Goal: Transaction & Acquisition: Purchase product/service

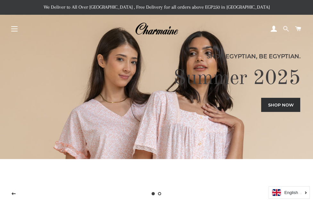
click at [284, 28] on span at bounding box center [285, 29] width 6 height 10
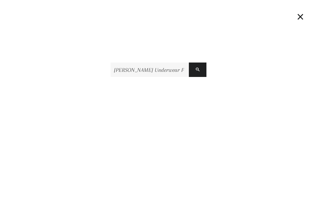
scroll to position [0, 153]
type input "Charmaine Underwear For Women, Midi Briefs, 5 Per Pack, Multicolor and Motif Va…"
click at [189, 62] on button "Search" at bounding box center [198, 69] width 18 height 14
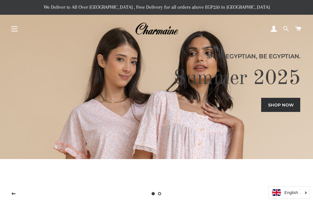
click at [287, 28] on span at bounding box center [285, 29] width 6 height 10
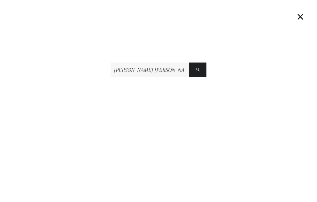
scroll to position [0, 132]
type input "Charmaine Cotton Cami Vest For Girls, 2 Per Pack, Multicolor Variety 5, 7-8 Yea…"
click at [189, 62] on button "Search" at bounding box center [198, 69] width 18 height 14
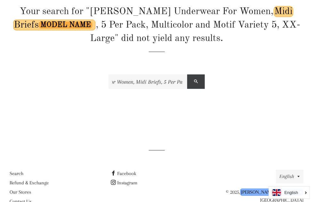
scroll to position [0, 153]
drag, startPoint x: 165, startPoint y: 82, endPoint x: 194, endPoint y: 79, distance: 28.7
click at [194, 79] on form "Charmaine Underwear For Women, Midi Briefs, 5 Per Pack, Multicolor and Motif Va…" at bounding box center [157, 81] width 96 height 14
type input "[PERSON_NAME] Underwear"
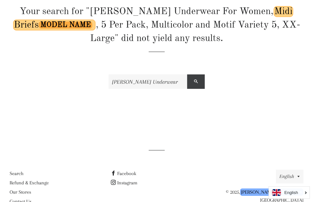
click at [187, 74] on button "Search" at bounding box center [196, 81] width 18 height 14
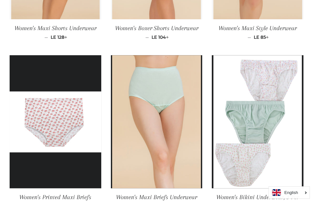
scroll to position [352, 0]
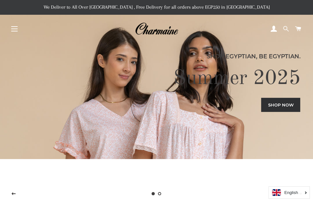
click at [282, 27] on span at bounding box center [285, 29] width 6 height 10
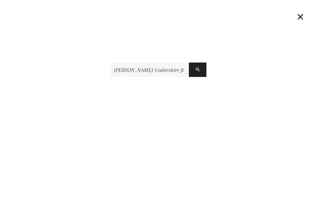
scroll to position [0, 162]
type input "Charmaine Undershirt for Girls, Short-Sleeved 100% Cotton T-Shirt, 2 Per Pack, …"
click at [189, 62] on button "Search" at bounding box center [198, 69] width 18 height 14
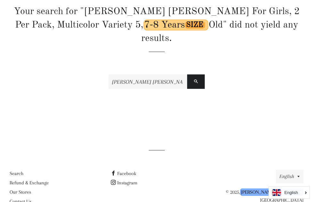
scroll to position [68, 0]
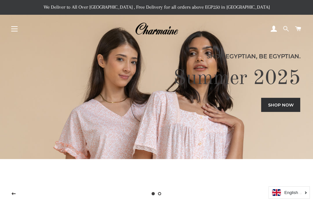
click at [284, 28] on span at bounding box center [285, 29] width 6 height 10
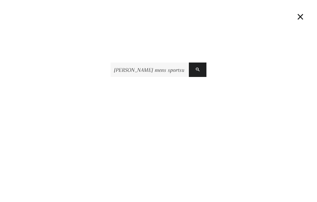
scroll to position [0, 43]
type input "Charmaine mens sportswear boxer briefs, black, xl"
click at [189, 62] on button "Search" at bounding box center [198, 69] width 18 height 14
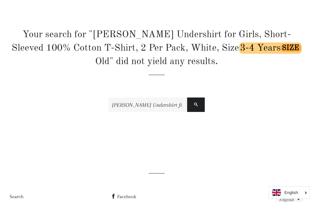
scroll to position [82, 0]
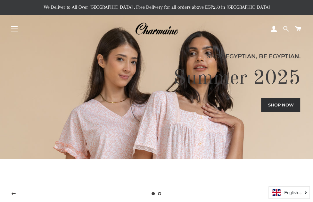
click at [284, 25] on span at bounding box center [285, 29] width 6 height 10
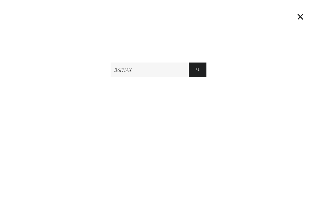
type input "B6171AX"
click at [189, 62] on button "Search" at bounding box center [198, 69] width 18 height 14
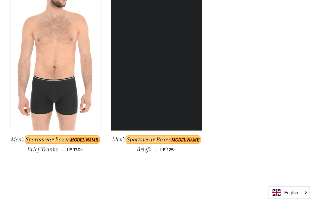
scroll to position [160, 0]
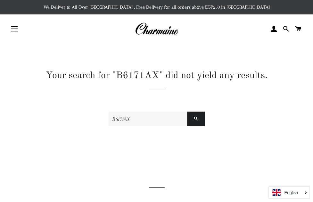
click at [147, 119] on input "B6171AX" at bounding box center [148, 118] width 78 height 14
paste input "Charmaine socks for women, knee-high, thick, plain, dark beige, 2 pairs per pac…"
type input "Charmaine socks for women, knee-high, thick, plain, dark beige, 2 pairs per pac…"
click at [187, 111] on button "Search" at bounding box center [196, 118] width 18 height 14
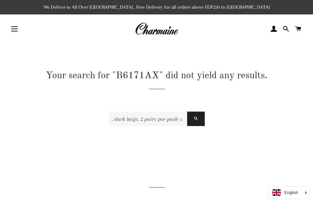
scroll to position [0, 0]
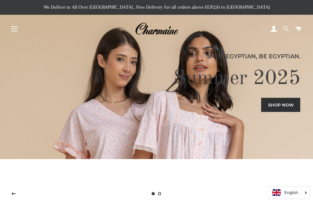
click at [287, 26] on span at bounding box center [285, 29] width 6 height 10
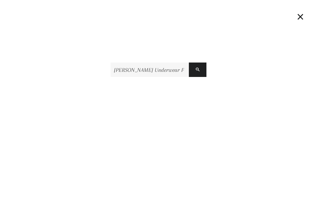
scroll to position [0, 156]
type input "[PERSON_NAME] Underwear For Women, Hipster Briefs, 5 Per Pack, Multicolor and M…"
click at [189, 62] on button "Search" at bounding box center [198, 69] width 18 height 14
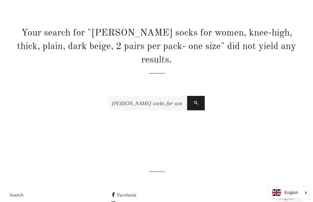
scroll to position [68, 0]
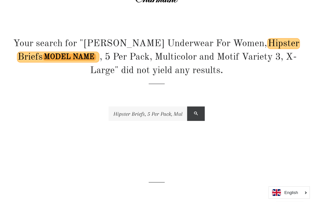
scroll to position [0, 156]
drag, startPoint x: 164, startPoint y: 113, endPoint x: 203, endPoint y: 112, distance: 39.1
click at [203, 112] on form "Charmaine Underwear For Women, Hipster Briefs, 5 Per Pack, Multicolor and Motif…" at bounding box center [157, 113] width 96 height 14
type input "[PERSON_NAME] Underwear"
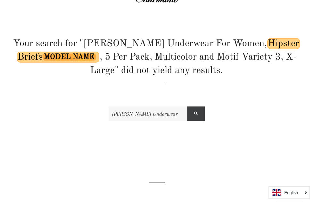
click at [187, 106] on button "Search" at bounding box center [196, 113] width 18 height 14
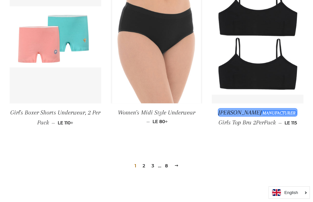
scroll to position [775, 0]
